Goal: Register for event/course

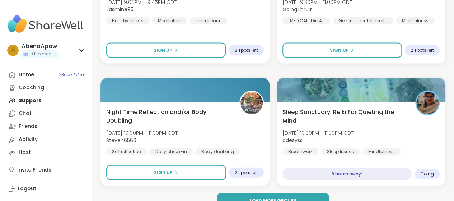
scroll to position [2112, 0]
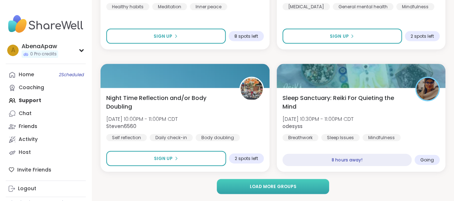
click at [248, 190] on button "Load more groups" at bounding box center [273, 186] width 112 height 15
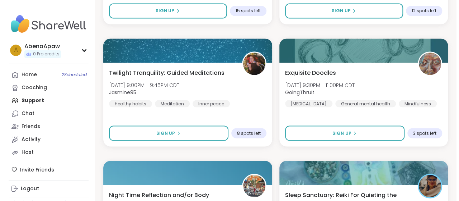
scroll to position [2005, 0]
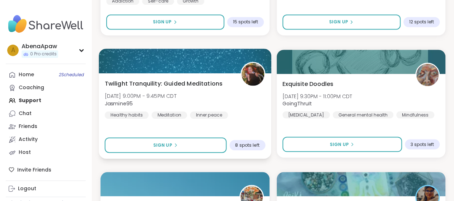
click at [212, 89] on div "Twilight Tranquility: Guided Meditations [DATE] 9:00PM - 9:45PM CDT Jasmine95 H…" at bounding box center [185, 98] width 160 height 39
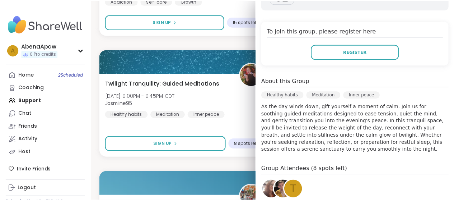
scroll to position [0, 0]
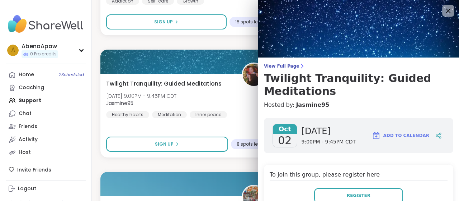
click at [444, 9] on icon at bounding box center [448, 10] width 9 height 9
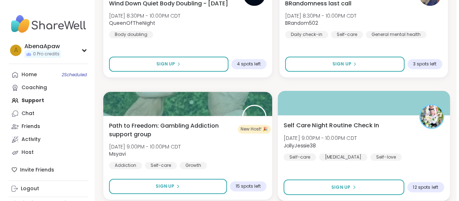
scroll to position [1825, 0]
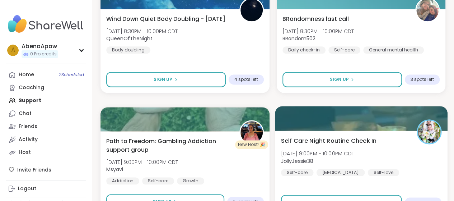
click at [354, 139] on span "Self Care Night Routine Check In" at bounding box center [328, 140] width 95 height 9
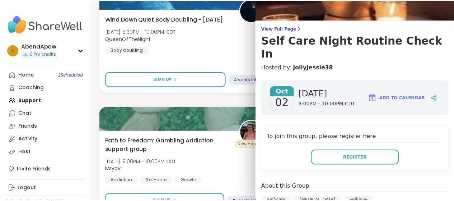
scroll to position [22, 0]
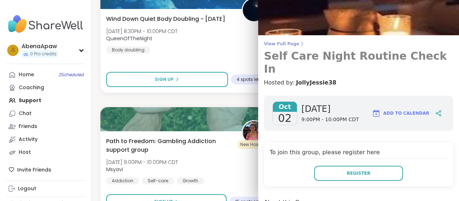
click at [276, 51] on h3 "Self Care Night Routine Check In" at bounding box center [359, 63] width 190 height 26
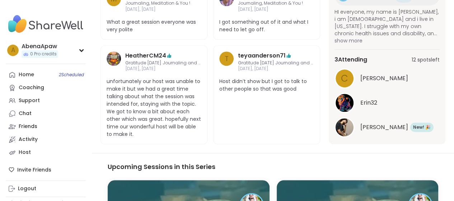
scroll to position [76, 0]
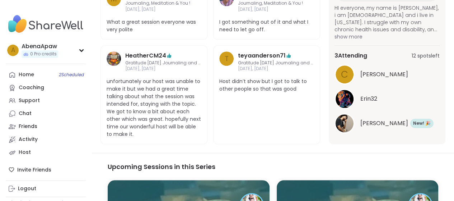
click at [341, 117] on img at bounding box center [345, 123] width 18 height 18
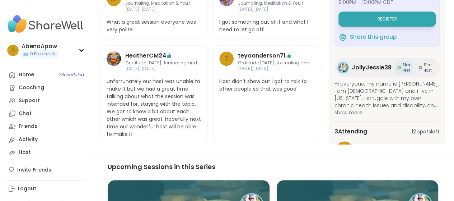
scroll to position [144, 0]
